Goal: Book appointment/travel/reservation

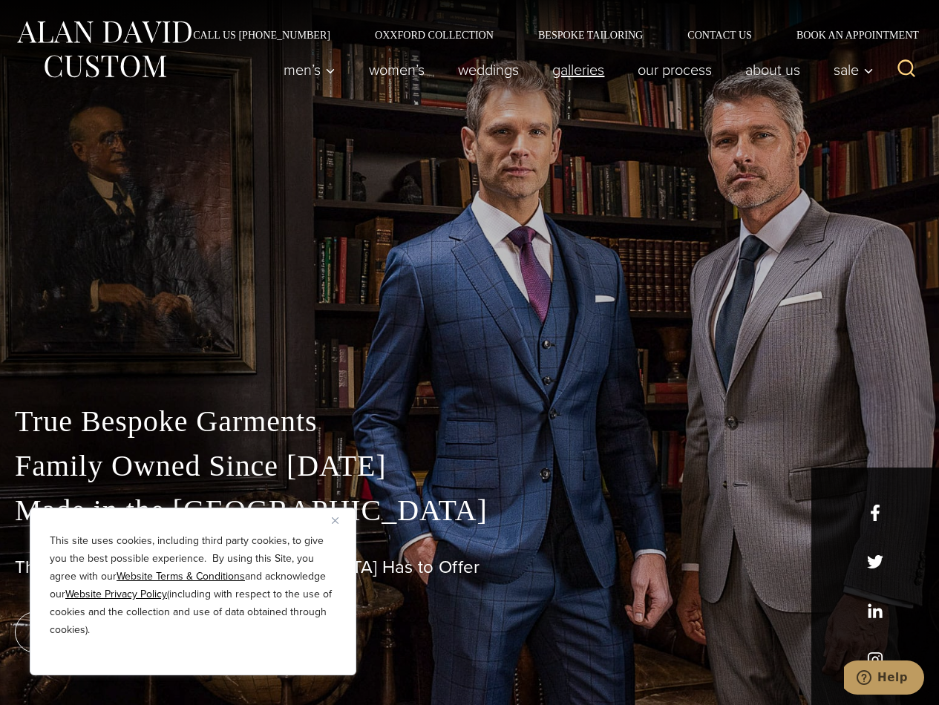
click at [606, 73] on link "Galleries" at bounding box center [578, 70] width 85 height 30
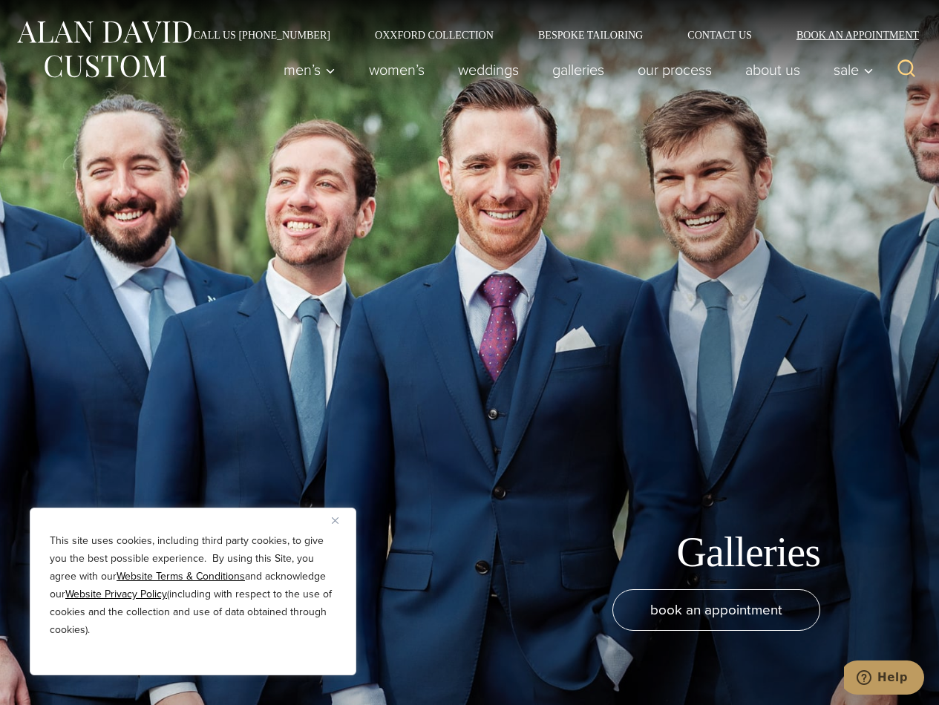
click at [803, 35] on link "Book an Appointment" at bounding box center [849, 35] width 150 height 10
